Goal: Task Accomplishment & Management: Use online tool/utility

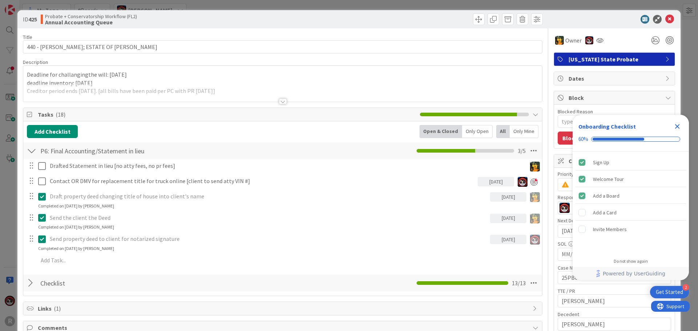
scroll to position [13, 0]
click at [665, 20] on icon at bounding box center [669, 19] width 9 height 9
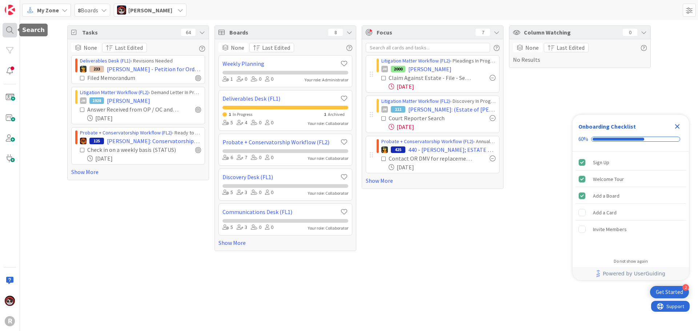
click at [4, 30] on div at bounding box center [10, 30] width 15 height 15
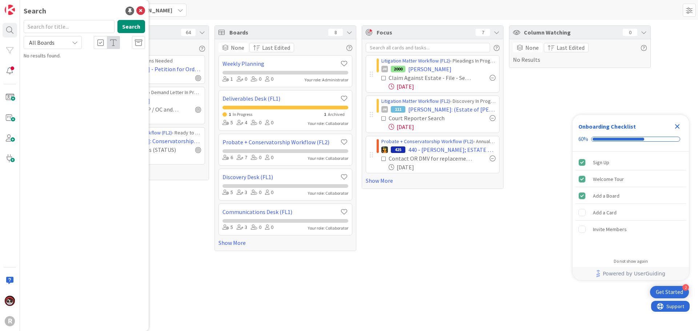
drag, startPoint x: 70, startPoint y: 23, endPoint x: 34, endPoint y: 28, distance: 36.3
click at [38, 27] on input "text" at bounding box center [69, 26] width 91 height 13
type input "[PERSON_NAME]"
click at [59, 81] on div "Search [PERSON_NAME] Search All Boards Probate + Conservatorship Workflow (FL2)…" at bounding box center [84, 165] width 129 height 331
click at [65, 68] on mark "[PERSON_NAME]" at bounding box center [70, 71] width 38 height 8
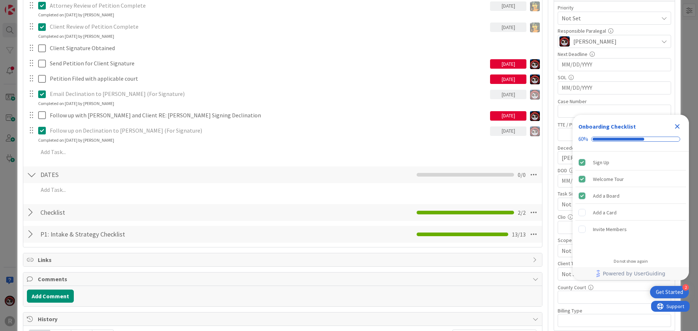
scroll to position [145, 0]
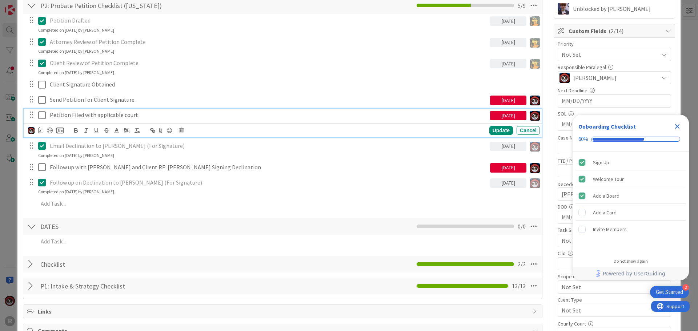
click at [83, 115] on p "Petition Filed with applicable court" at bounding box center [268, 115] width 437 height 8
click at [49, 130] on div at bounding box center [50, 131] width 6 height 6
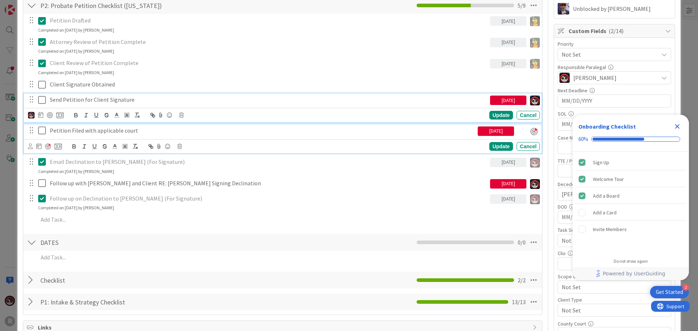
scroll to position [161, 0]
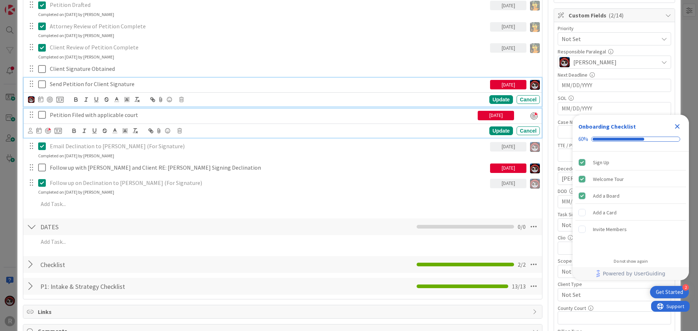
click at [94, 99] on div "Send Petition for Client Signature [DATE] Update Cancel" at bounding box center [283, 92] width 518 height 29
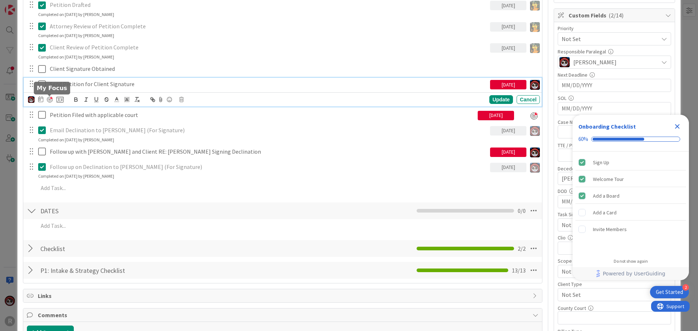
click at [50, 100] on div at bounding box center [50, 100] width 6 height 6
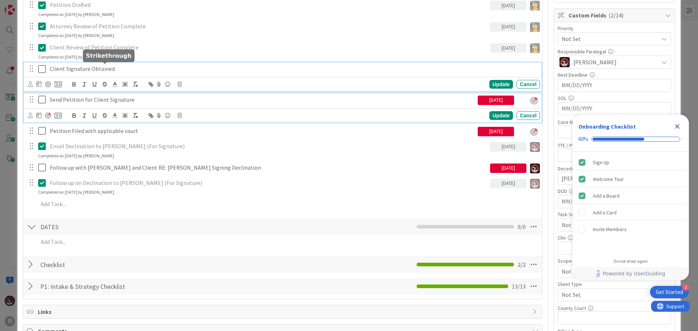
scroll to position [177, 0]
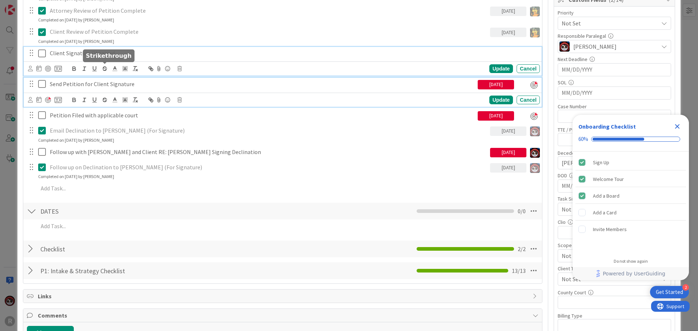
click at [101, 68] on div "Client Signature Obtained Update Cancel" at bounding box center [283, 61] width 518 height 29
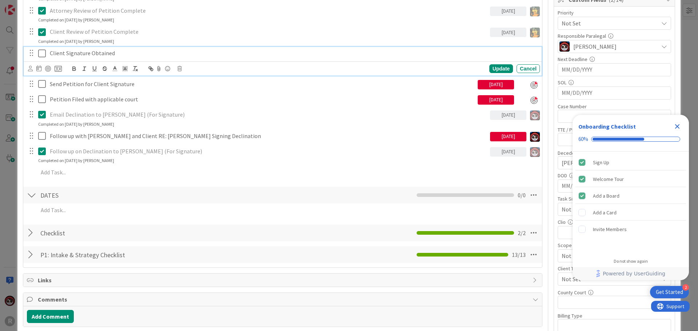
click at [50, 72] on div at bounding box center [45, 68] width 34 height 9
click at [49, 69] on div at bounding box center [48, 69] width 6 height 6
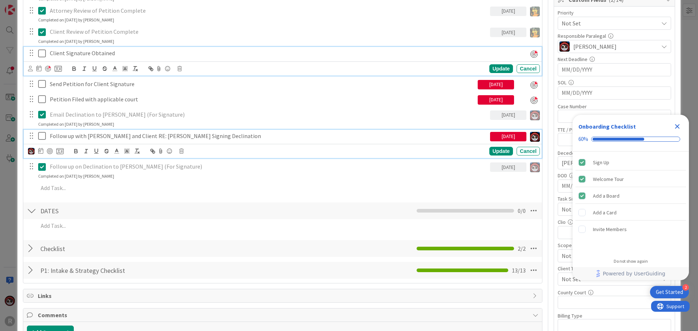
click at [142, 139] on p "Follow up with [PERSON_NAME] and Client RE: [PERSON_NAME] Signing Declination" at bounding box center [268, 136] width 437 height 8
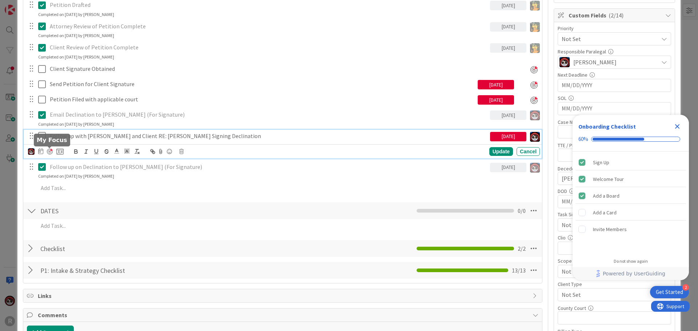
click at [50, 152] on div at bounding box center [50, 152] width 6 height 6
type textarea "x"
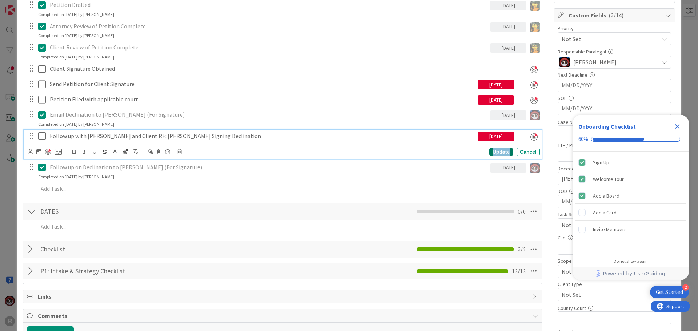
click at [496, 151] on div "Update" at bounding box center [501, 152] width 24 height 9
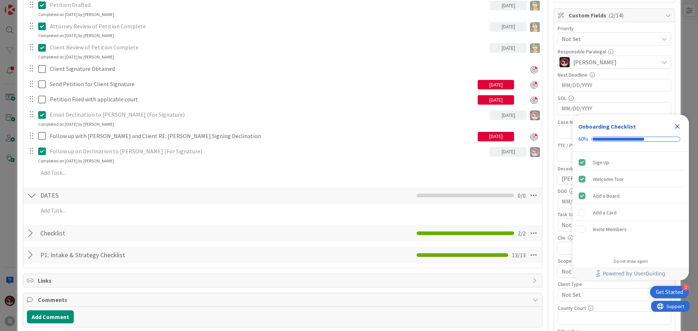
scroll to position [0, 0]
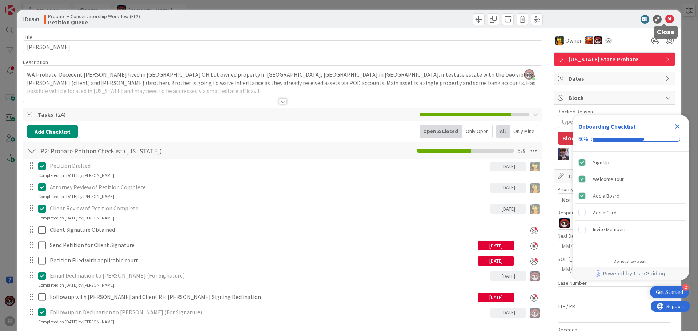
click at [665, 15] on icon at bounding box center [669, 19] width 9 height 9
